Goal: Information Seeking & Learning: Learn about a topic

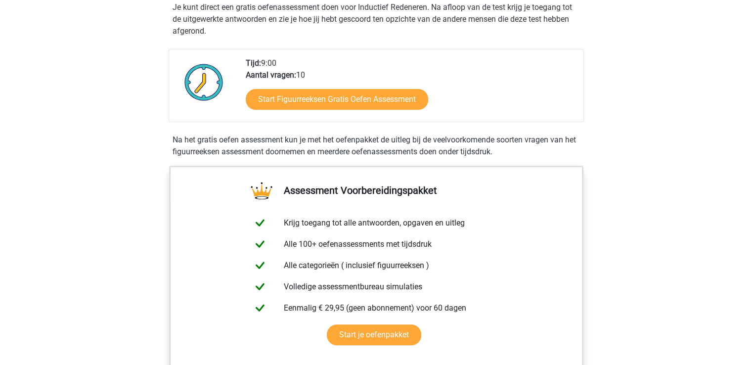
scroll to position [183, 0]
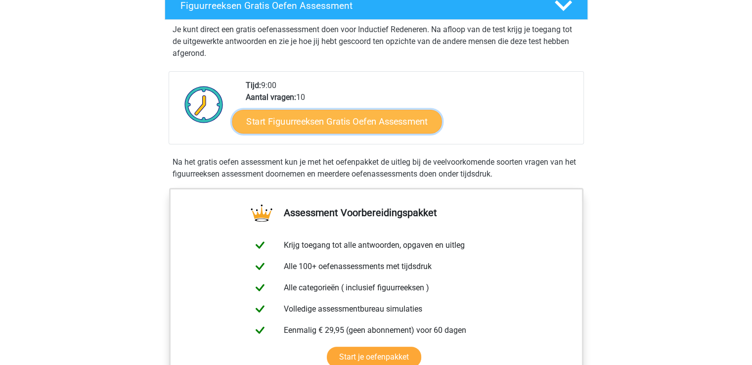
click at [347, 122] on link "Start Figuurreeksen Gratis Oefen Assessment" at bounding box center [337, 121] width 210 height 24
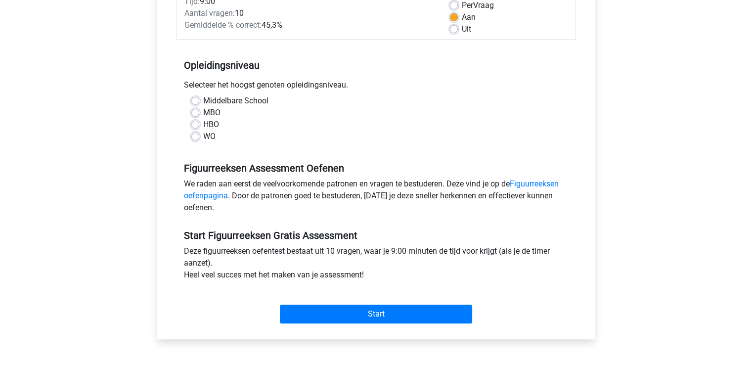
scroll to position [152, 0]
click at [203, 124] on label "HBO" at bounding box center [211, 126] width 16 height 12
click at [194, 124] on input "HBO" at bounding box center [195, 125] width 8 height 10
radio input "true"
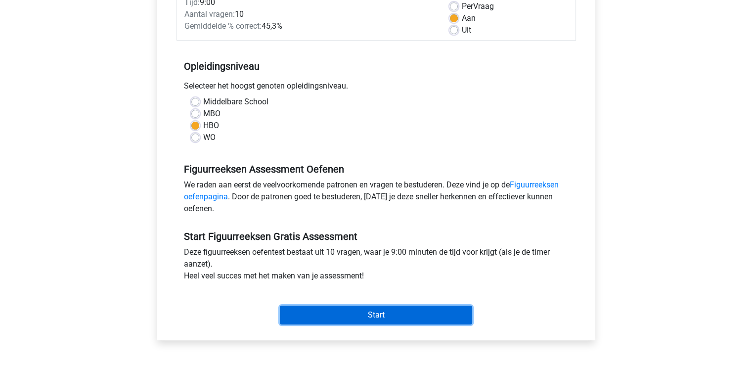
click at [350, 319] on input "Start" at bounding box center [376, 315] width 192 height 19
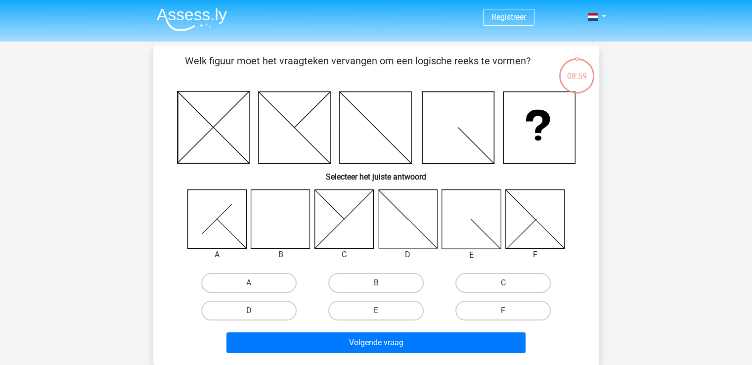
scroll to position [27, 0]
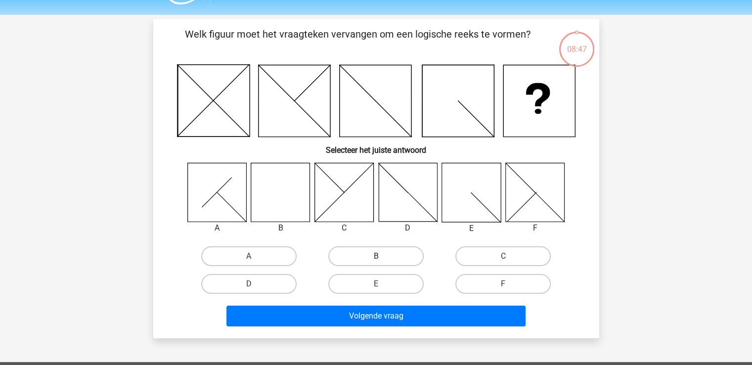
click at [368, 256] on label "B" at bounding box center [375, 256] width 95 height 20
click at [376, 256] on input "B" at bounding box center [379, 259] width 6 height 6
radio input "true"
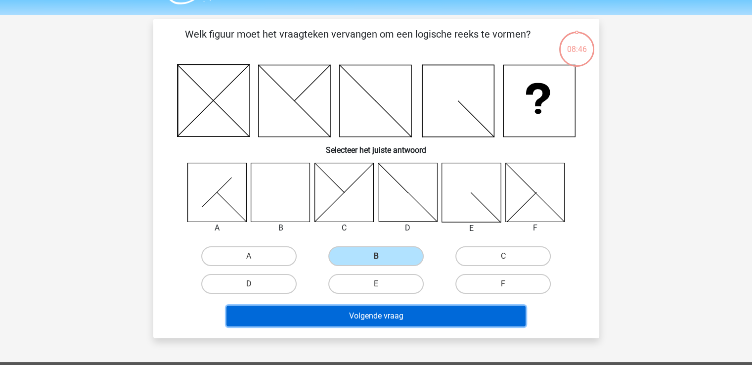
click at [360, 313] on button "Volgende vraag" at bounding box center [375, 316] width 299 height 21
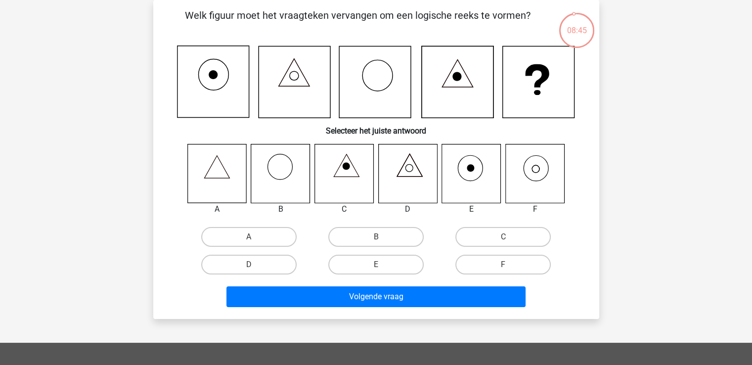
scroll to position [29, 0]
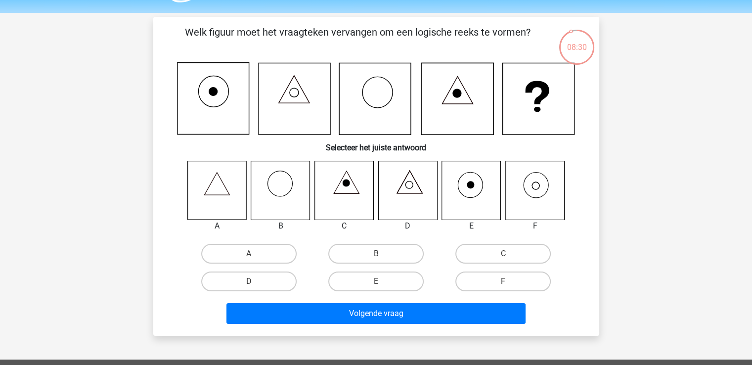
click at [541, 189] on icon at bounding box center [534, 190] width 59 height 59
click at [480, 274] on label "F" at bounding box center [502, 281] width 95 height 20
click at [503, 281] on input "F" at bounding box center [506, 284] width 6 height 6
radio input "true"
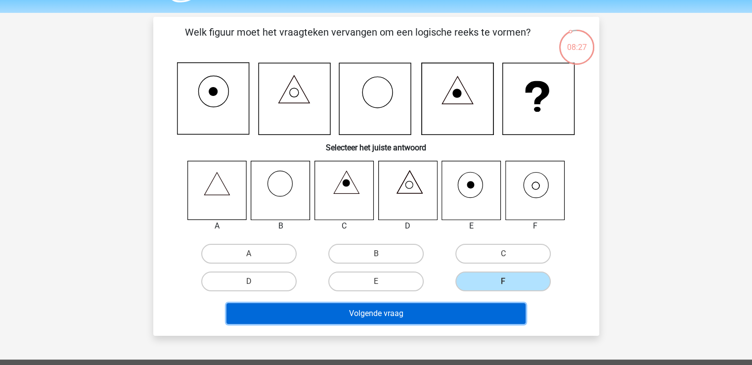
click at [394, 306] on button "Volgende vraag" at bounding box center [375, 313] width 299 height 21
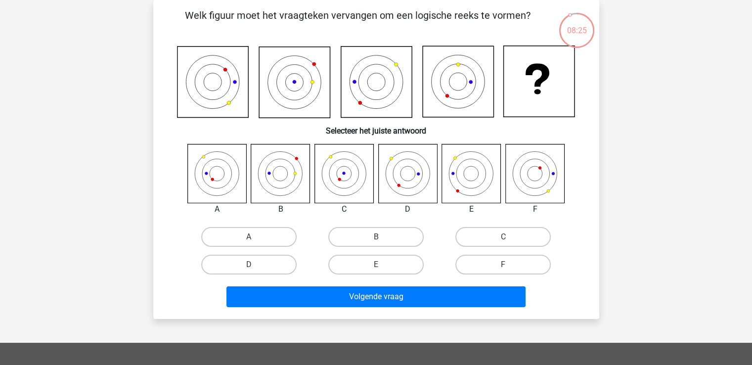
scroll to position [13, 0]
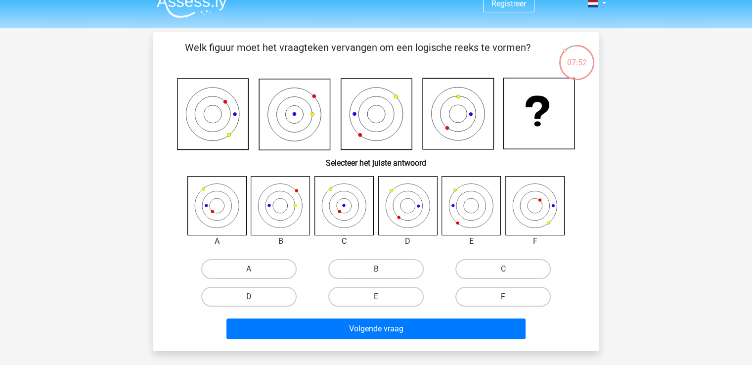
click at [219, 208] on icon at bounding box center [216, 205] width 59 height 59
click at [247, 262] on label "A" at bounding box center [248, 269] width 95 height 20
click at [249, 269] on input "A" at bounding box center [252, 272] width 6 height 6
radio input "true"
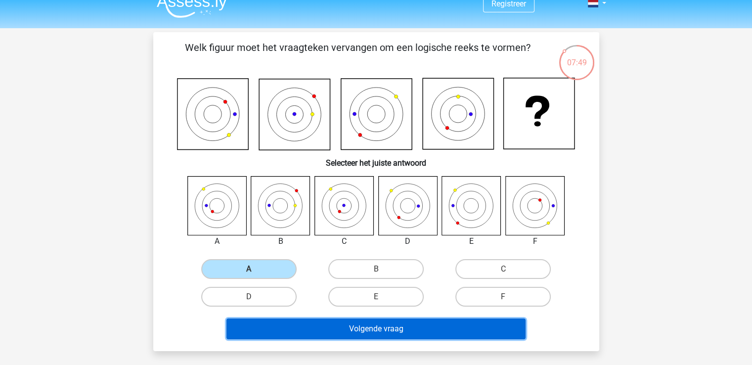
click at [350, 323] on button "Volgende vraag" at bounding box center [375, 328] width 299 height 21
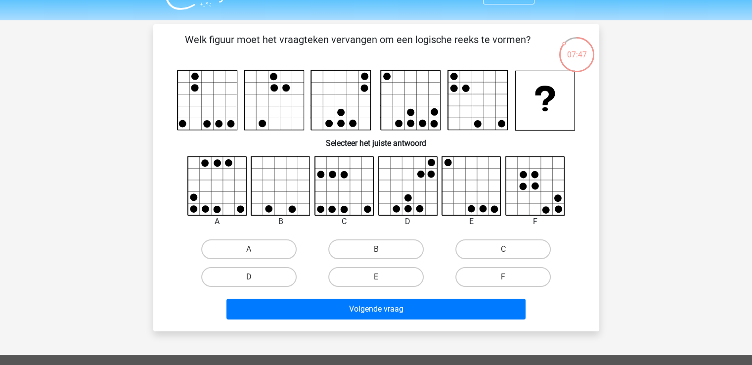
scroll to position [10, 0]
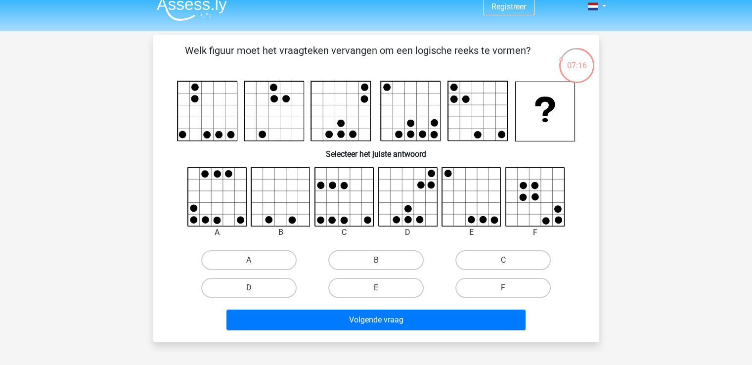
click at [382, 288] on input "E" at bounding box center [379, 291] width 6 height 6
radio input "true"
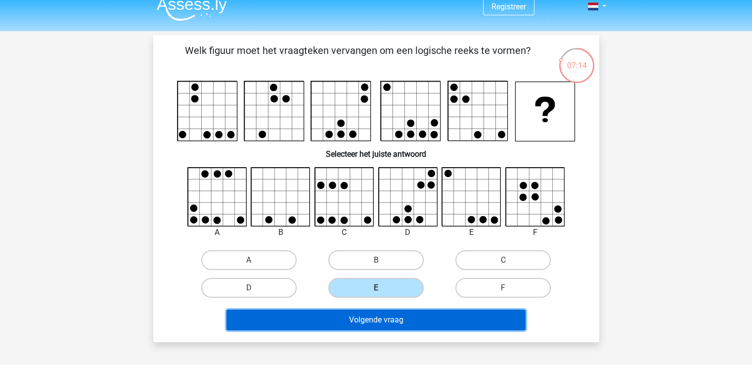
click at [370, 319] on button "Volgende vraag" at bounding box center [375, 320] width 299 height 21
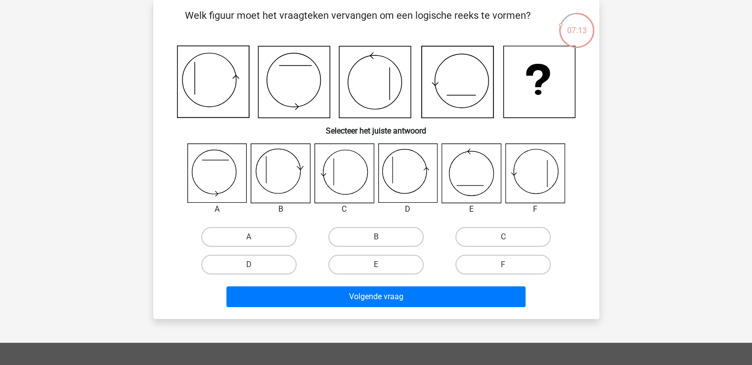
scroll to position [28, 0]
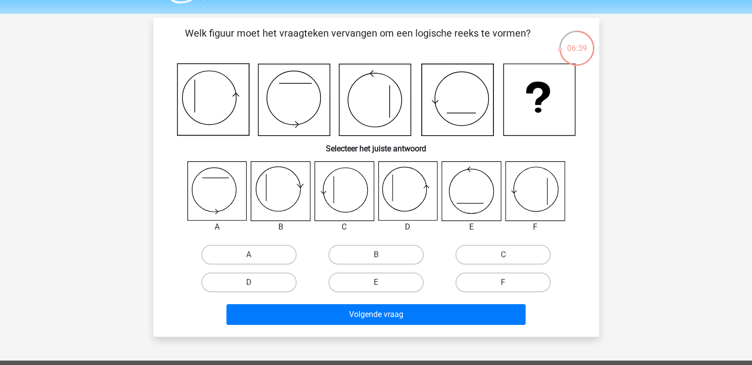
click at [340, 188] on icon at bounding box center [343, 191] width 59 height 59
click at [483, 254] on label "C" at bounding box center [502, 255] width 95 height 20
click at [503, 255] on input "C" at bounding box center [506, 258] width 6 height 6
radio input "true"
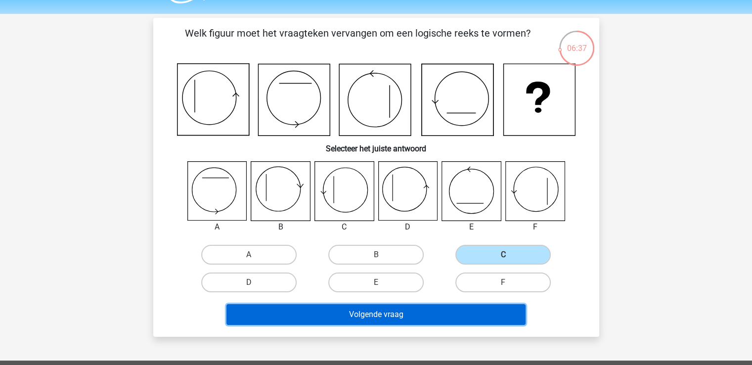
click at [378, 322] on button "Volgende vraag" at bounding box center [375, 314] width 299 height 21
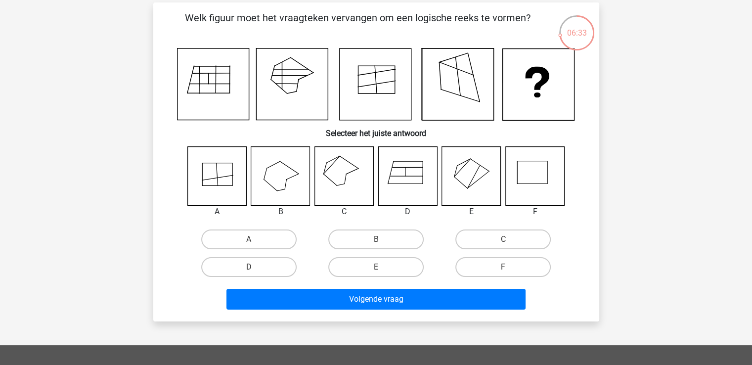
scroll to position [44, 0]
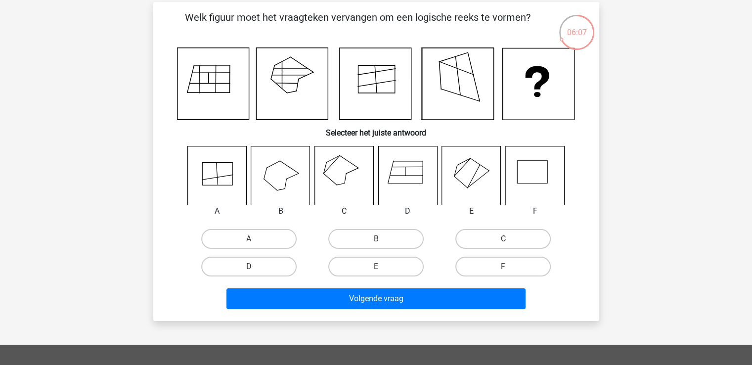
click at [509, 232] on label "C" at bounding box center [502, 239] width 95 height 20
click at [509, 239] on input "C" at bounding box center [506, 242] width 6 height 6
radio input "true"
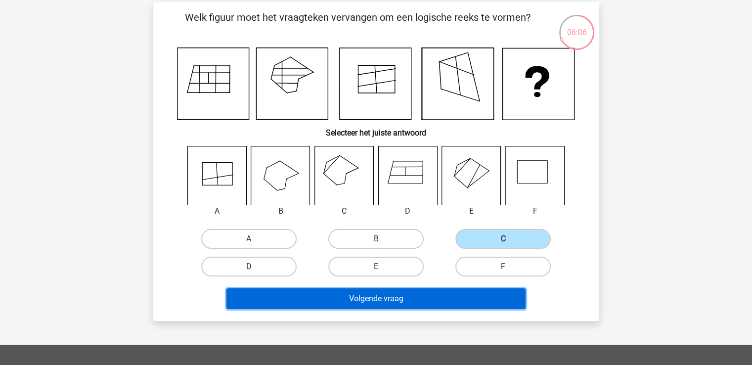
click at [405, 295] on button "Volgende vraag" at bounding box center [375, 298] width 299 height 21
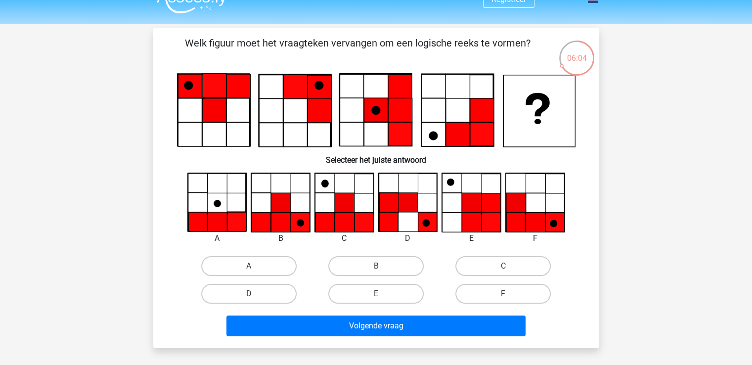
scroll to position [17, 0]
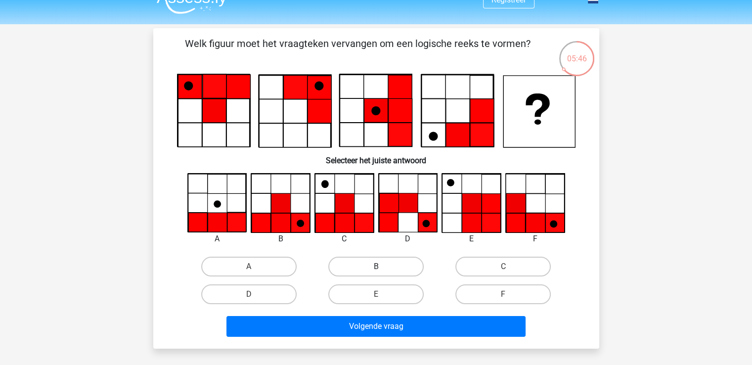
click at [382, 265] on label "B" at bounding box center [375, 267] width 95 height 20
click at [382, 266] on input "B" at bounding box center [379, 269] width 6 height 6
radio input "true"
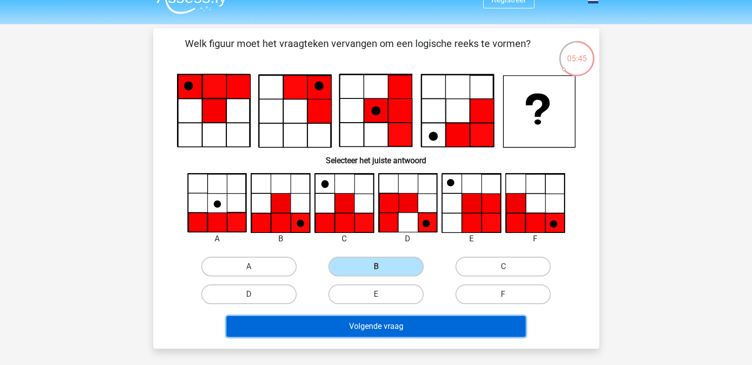
click at [362, 321] on button "Volgende vraag" at bounding box center [375, 326] width 299 height 21
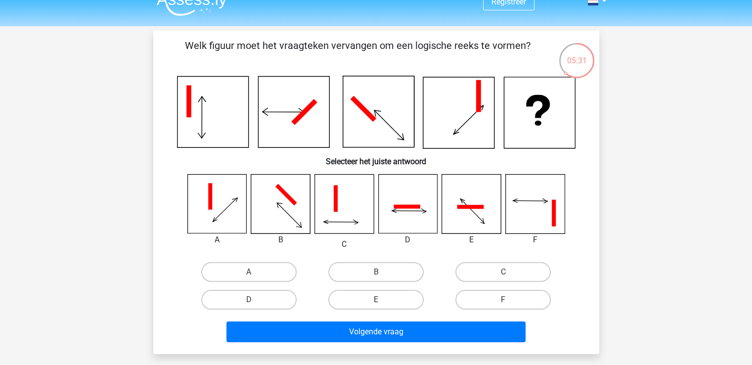
scroll to position [14, 0]
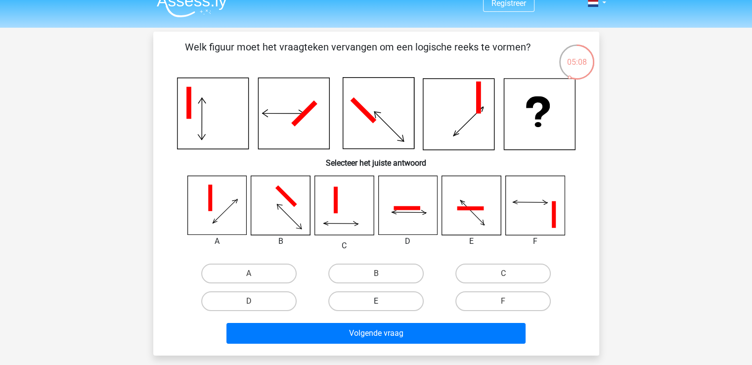
click at [382, 292] on label "E" at bounding box center [375, 301] width 95 height 20
click at [382, 301] on input "E" at bounding box center [379, 304] width 6 height 6
radio input "true"
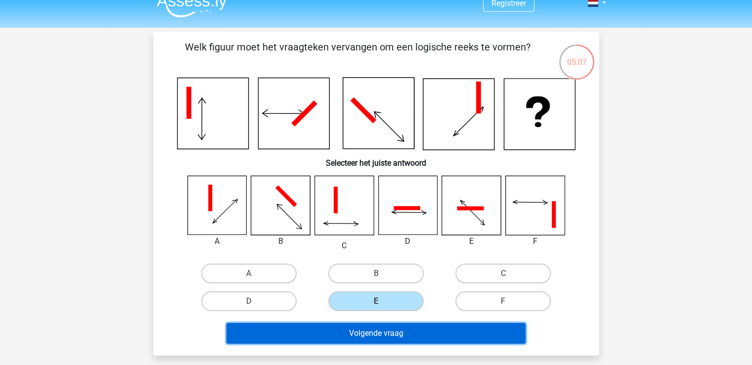
click at [356, 339] on button "Volgende vraag" at bounding box center [375, 333] width 299 height 21
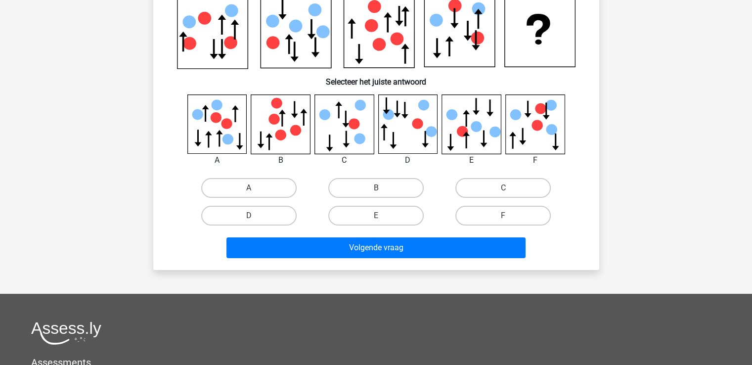
scroll to position [0, 0]
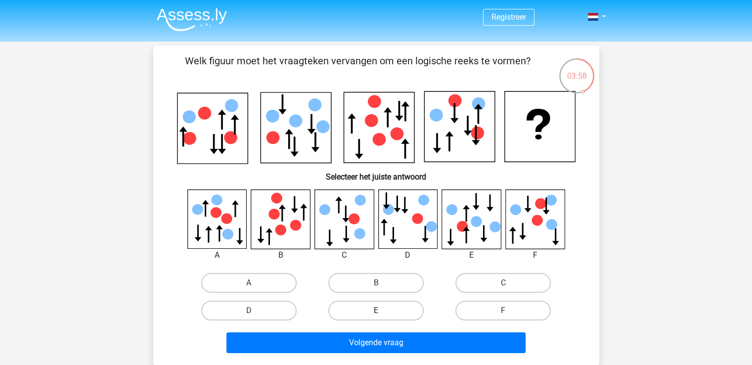
click at [389, 304] on label "E" at bounding box center [375, 311] width 95 height 20
click at [382, 310] on input "E" at bounding box center [379, 313] width 6 height 6
radio input "true"
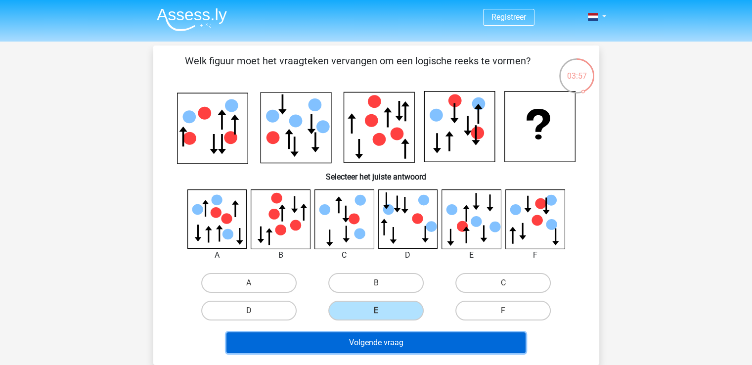
click at [369, 341] on button "Volgende vraag" at bounding box center [375, 342] width 299 height 21
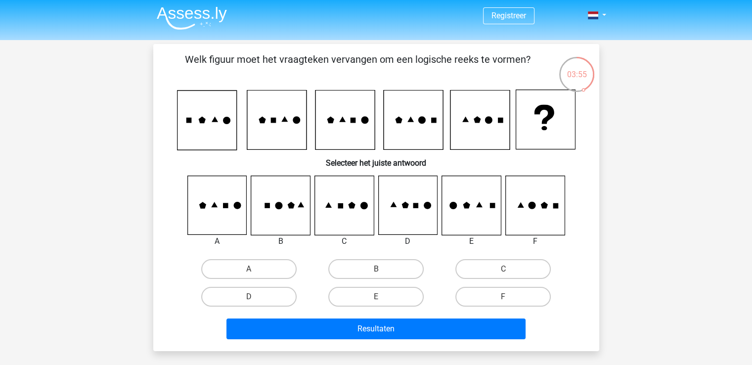
scroll to position [2, 0]
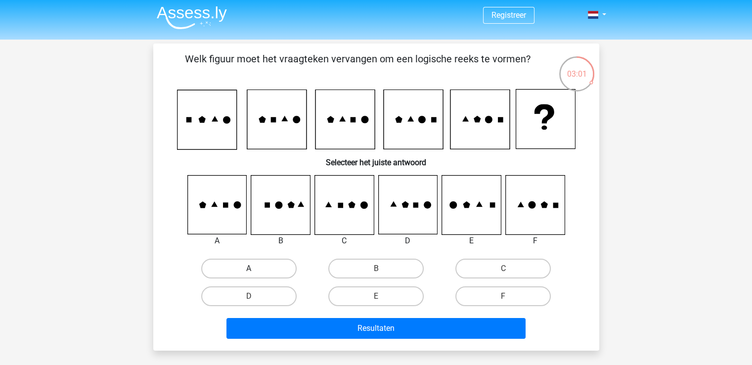
click at [266, 269] on label "A" at bounding box center [248, 269] width 95 height 20
click at [255, 269] on input "A" at bounding box center [252, 271] width 6 height 6
radio input "true"
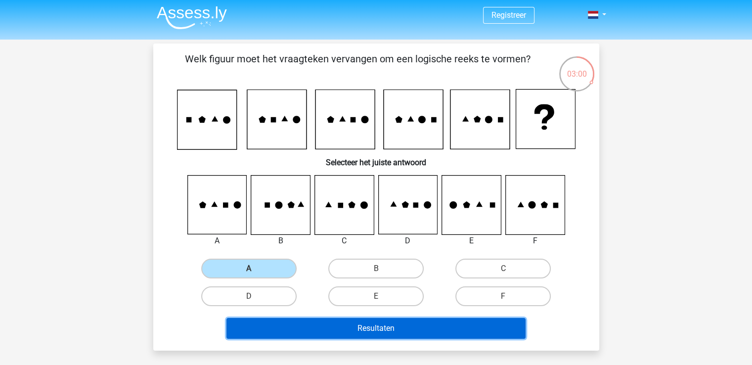
click at [300, 321] on button "Resultaten" at bounding box center [375, 328] width 299 height 21
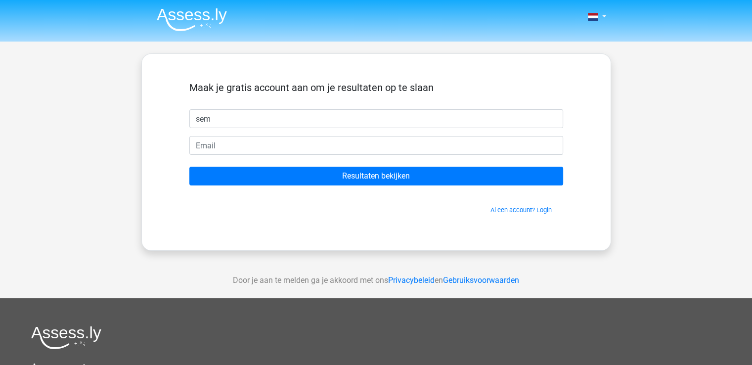
type input "sem"
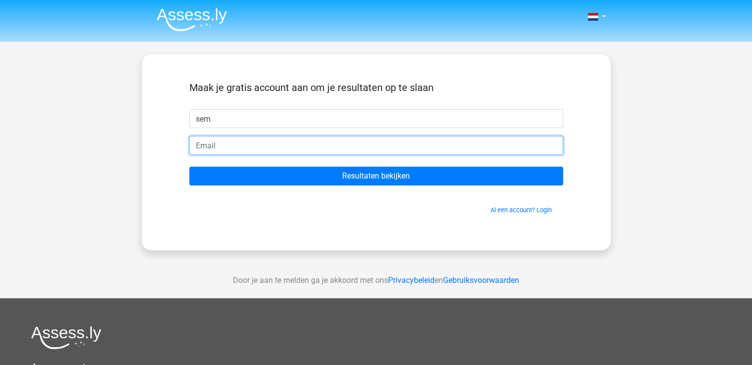
click at [211, 145] on input "email" at bounding box center [376, 145] width 374 height 19
type input "[EMAIL_ADDRESS][DOMAIN_NAME]"
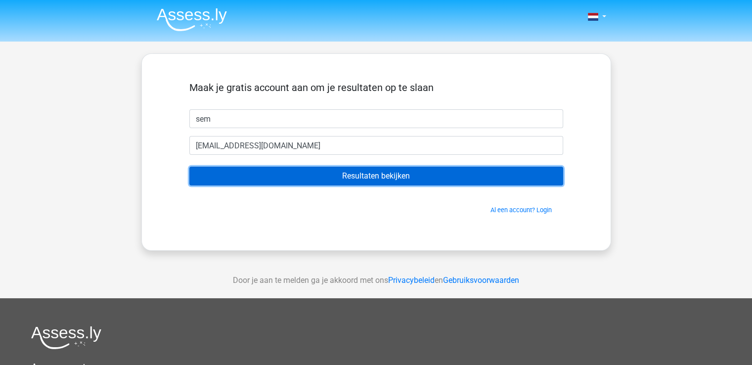
click at [244, 171] on input "Resultaten bekijken" at bounding box center [376, 176] width 374 height 19
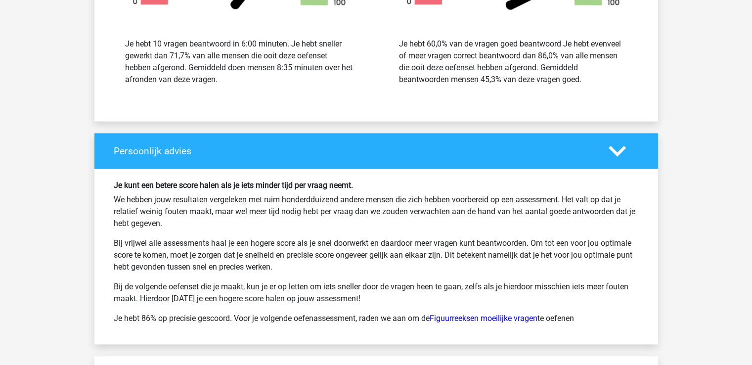
scroll to position [1355, 0]
